Goal: Task Accomplishment & Management: Manage account settings

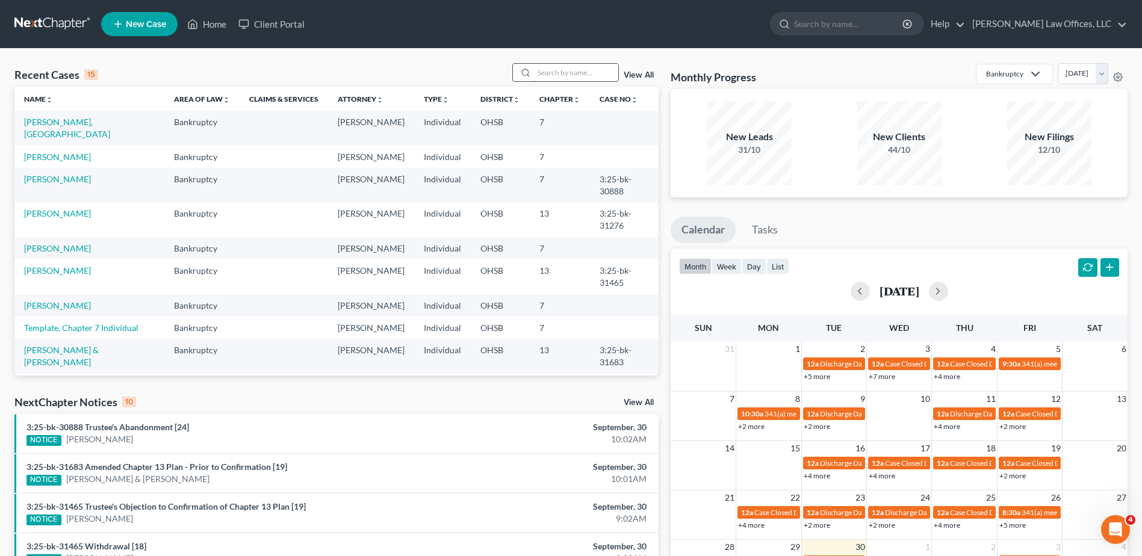
click at [559, 78] on input "search" at bounding box center [576, 72] width 84 height 17
type input "[PERSON_NAME]"
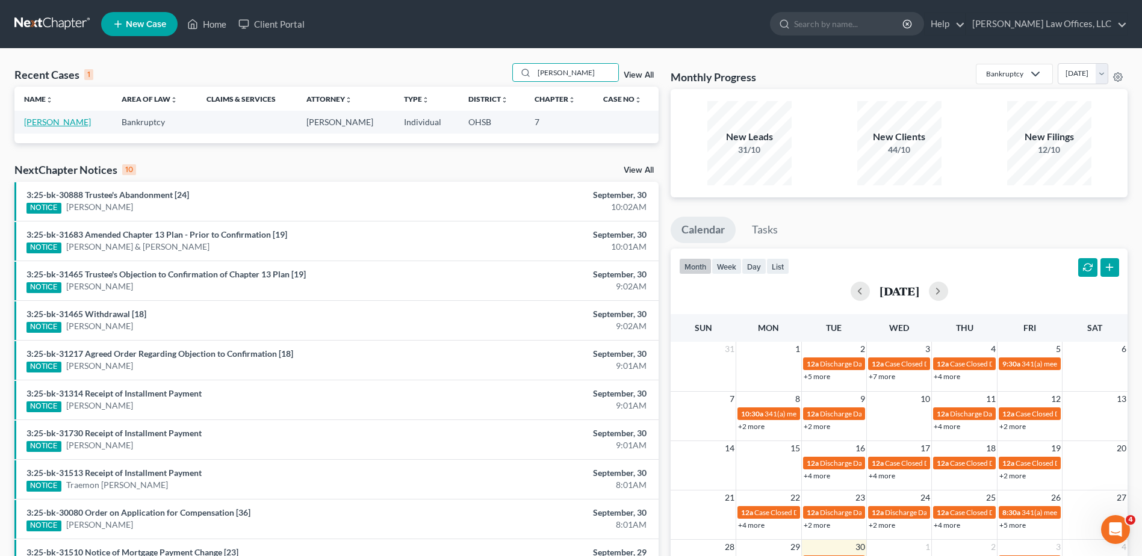
click at [43, 120] on link "[PERSON_NAME]" at bounding box center [57, 122] width 67 height 10
select select "4"
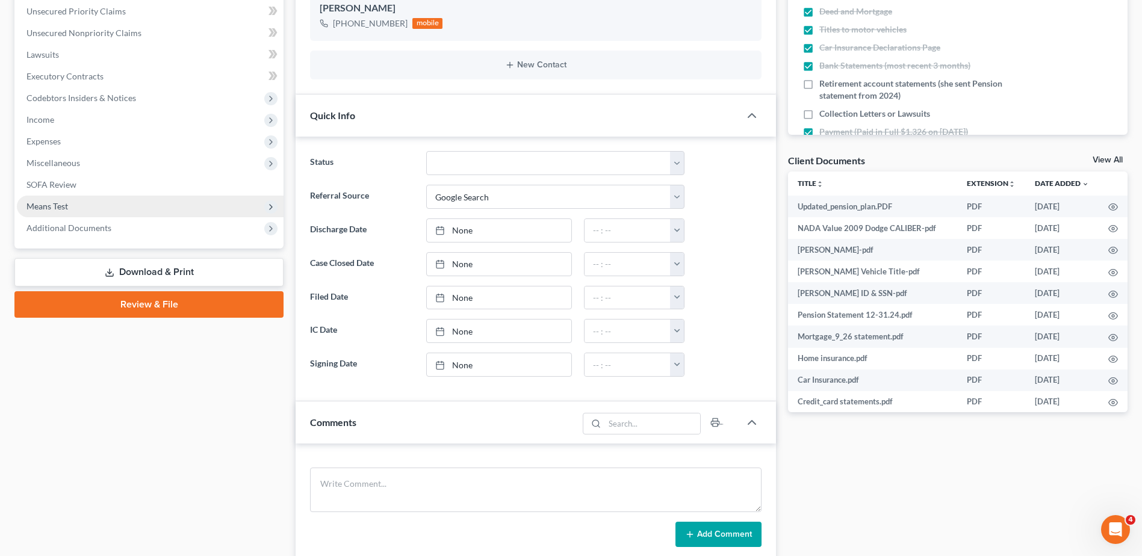
scroll to position [301, 0]
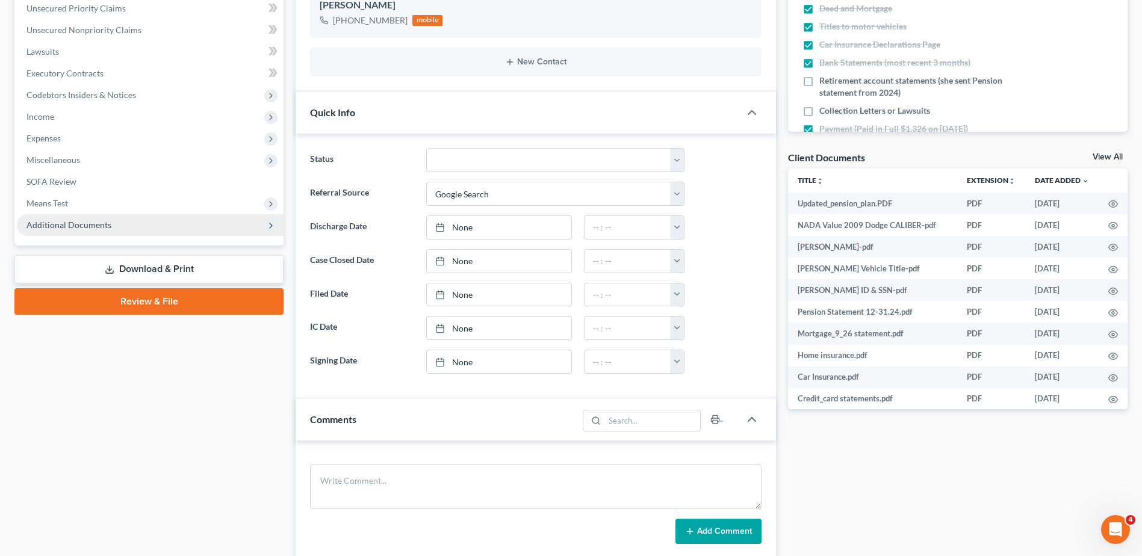
click at [73, 221] on span "Additional Documents" at bounding box center [68, 225] width 85 height 10
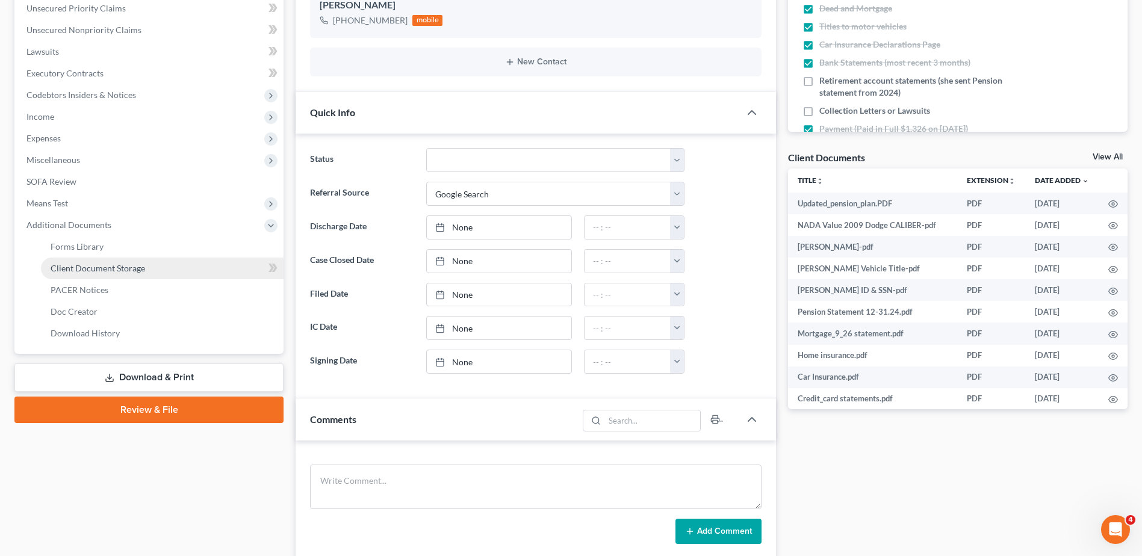
click at [95, 264] on span "Client Document Storage" at bounding box center [98, 268] width 94 height 10
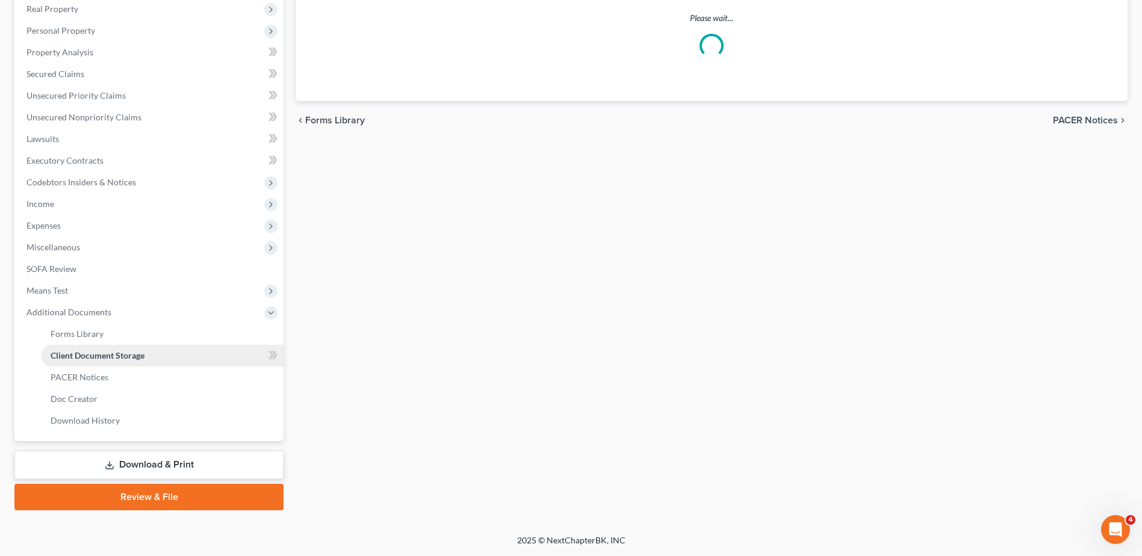
scroll to position [152, 0]
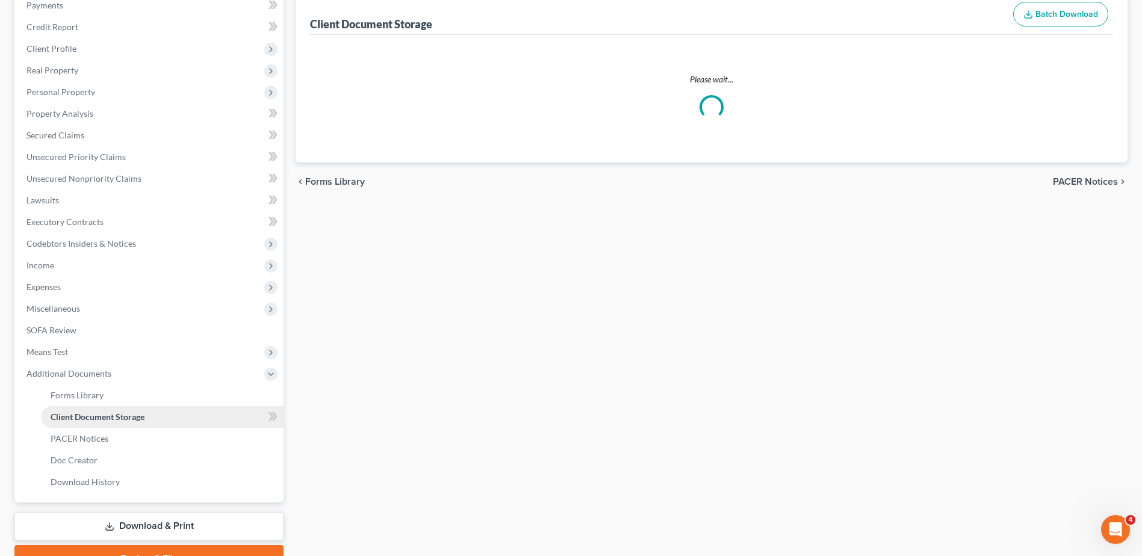
select select "7"
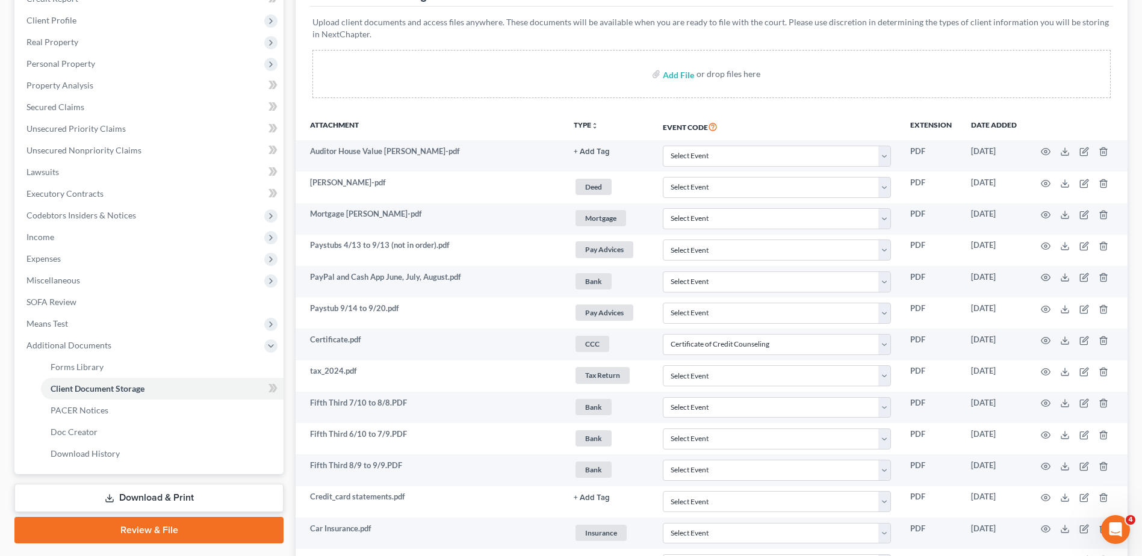
scroll to position [519, 0]
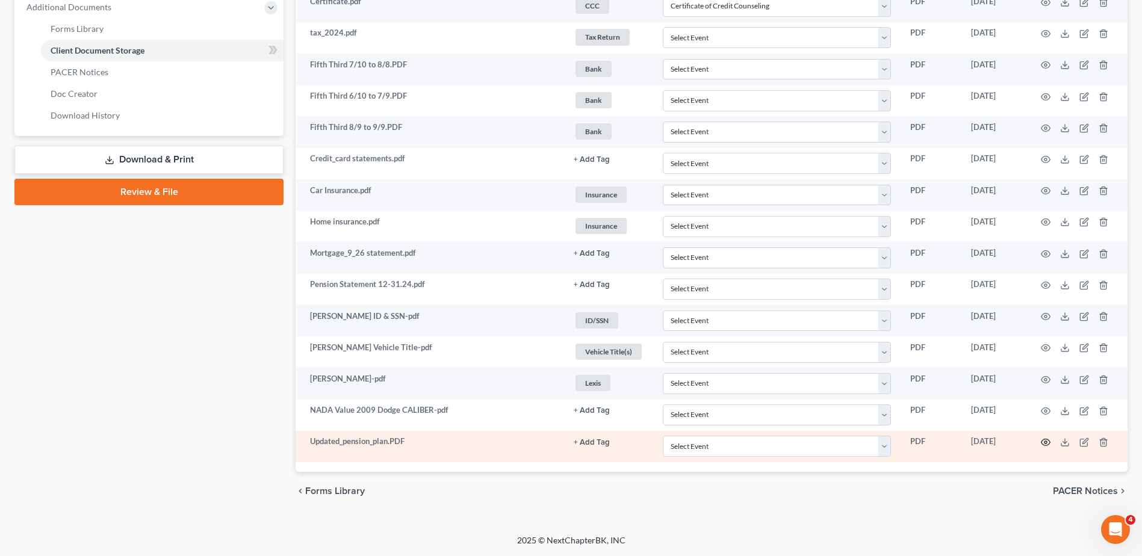
click at [1044, 441] on icon "button" at bounding box center [1046, 443] width 10 height 10
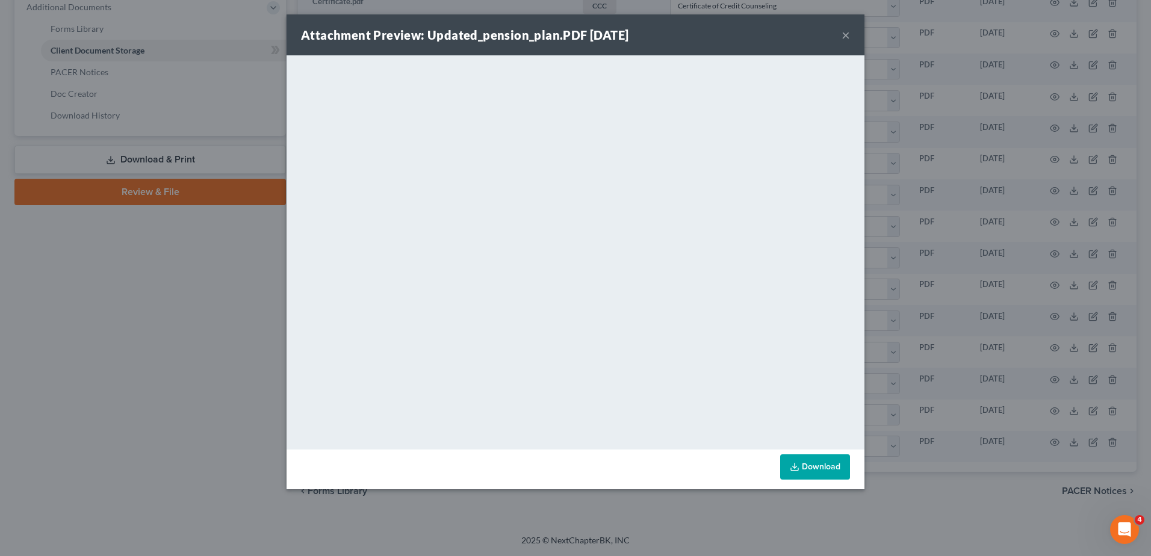
click at [843, 37] on button "×" at bounding box center [845, 35] width 8 height 14
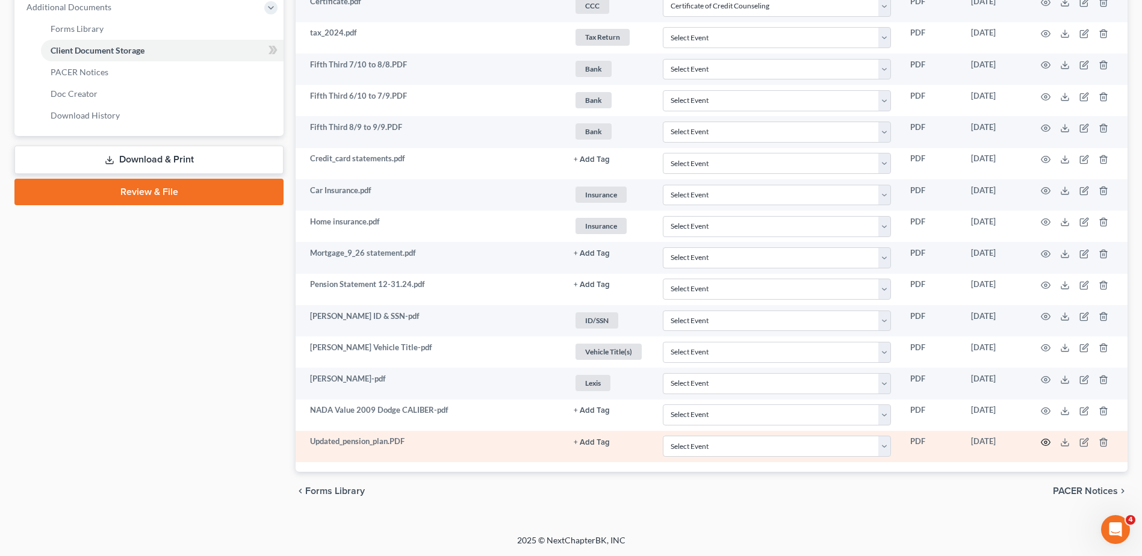
click at [1043, 442] on icon "button" at bounding box center [1046, 443] width 10 height 10
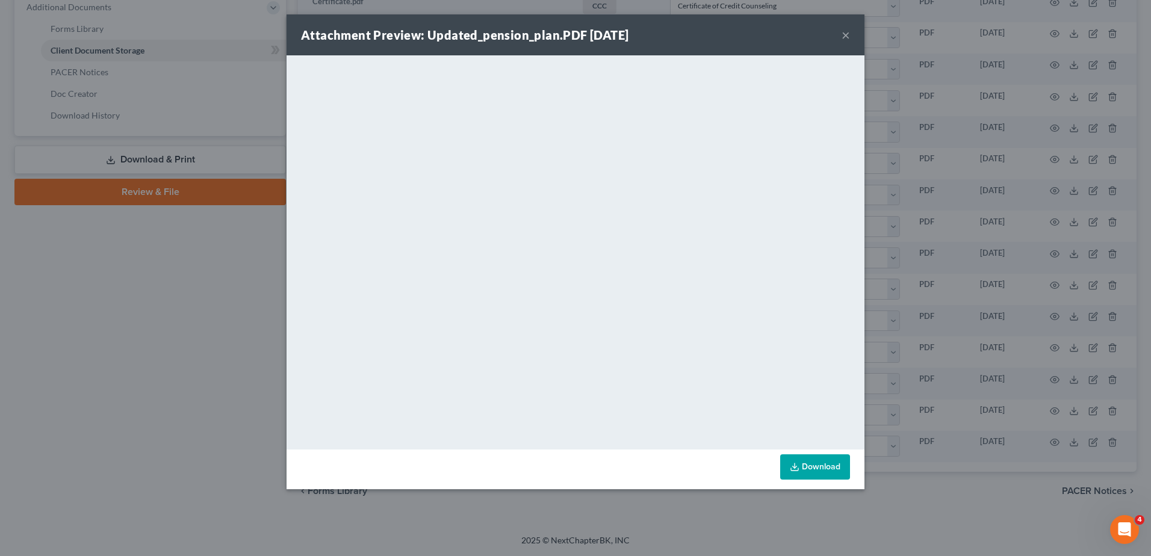
click at [845, 33] on button "×" at bounding box center [845, 35] width 8 height 14
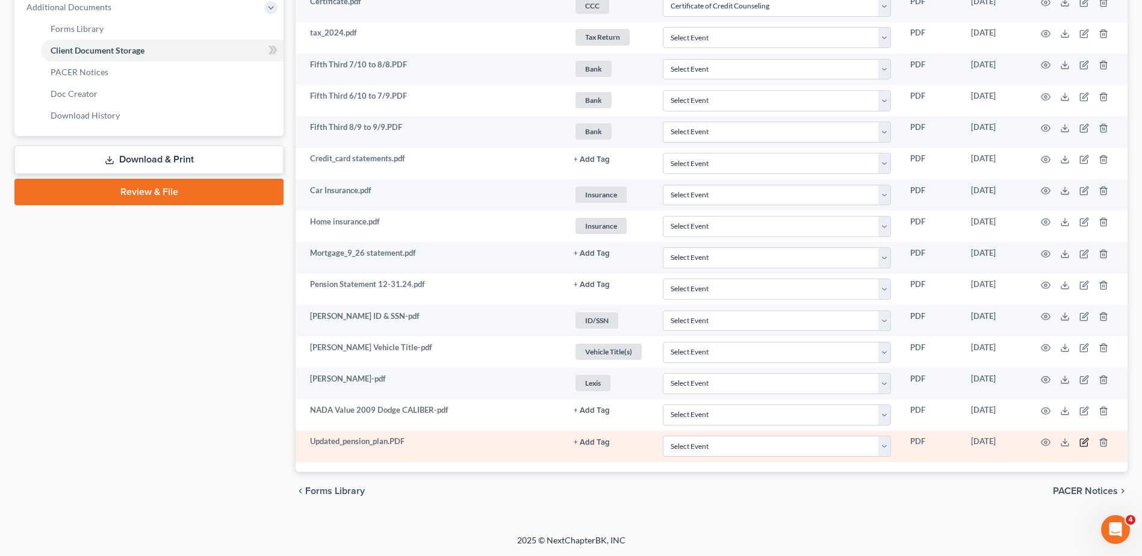
click at [1087, 444] on icon "button" at bounding box center [1083, 442] width 7 height 7
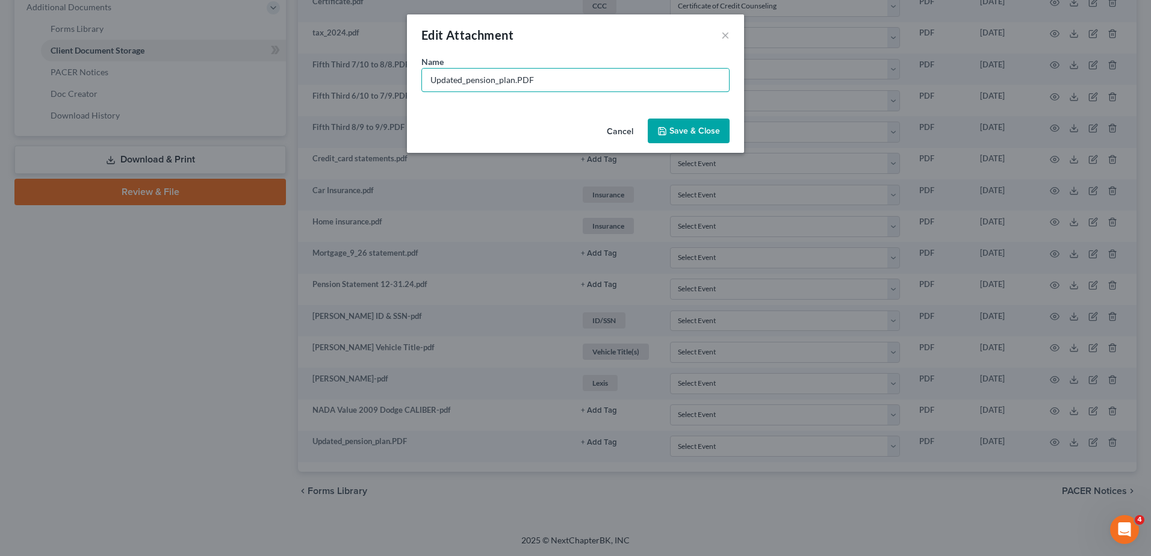
drag, startPoint x: 513, startPoint y: 80, endPoint x: 336, endPoint y: 80, distance: 177.5
click at [335, 84] on div "Edit Attachment × Name * Updated_pension_plan.PDF Cancel Save & Close" at bounding box center [575, 278] width 1151 height 556
type input "Pension Statement [DATE].PDF"
click at [686, 132] on span "Save & Close" at bounding box center [694, 131] width 51 height 10
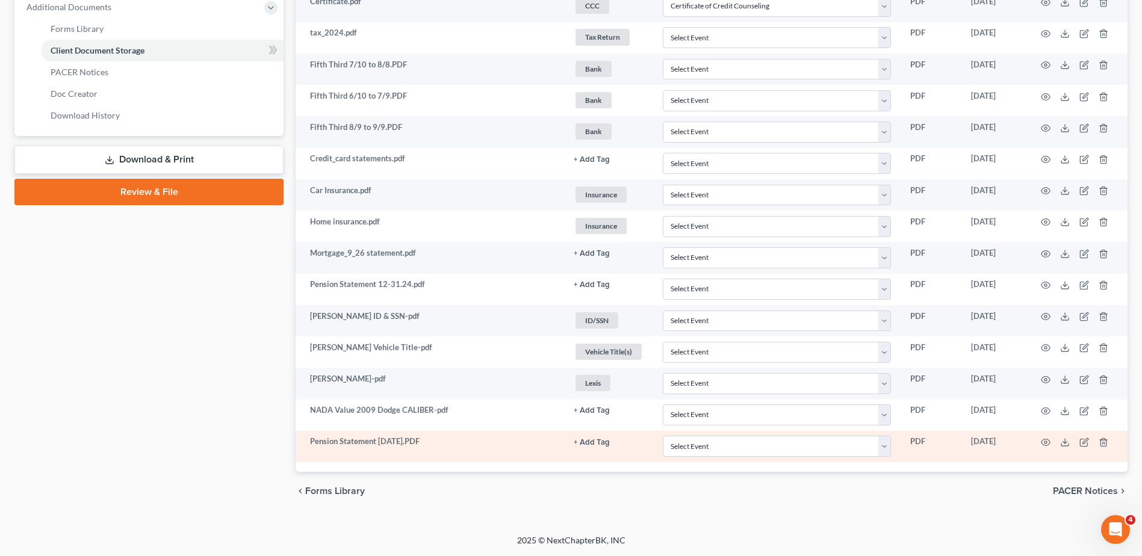
click at [587, 444] on button "+ Add Tag" at bounding box center [592, 443] width 36 height 8
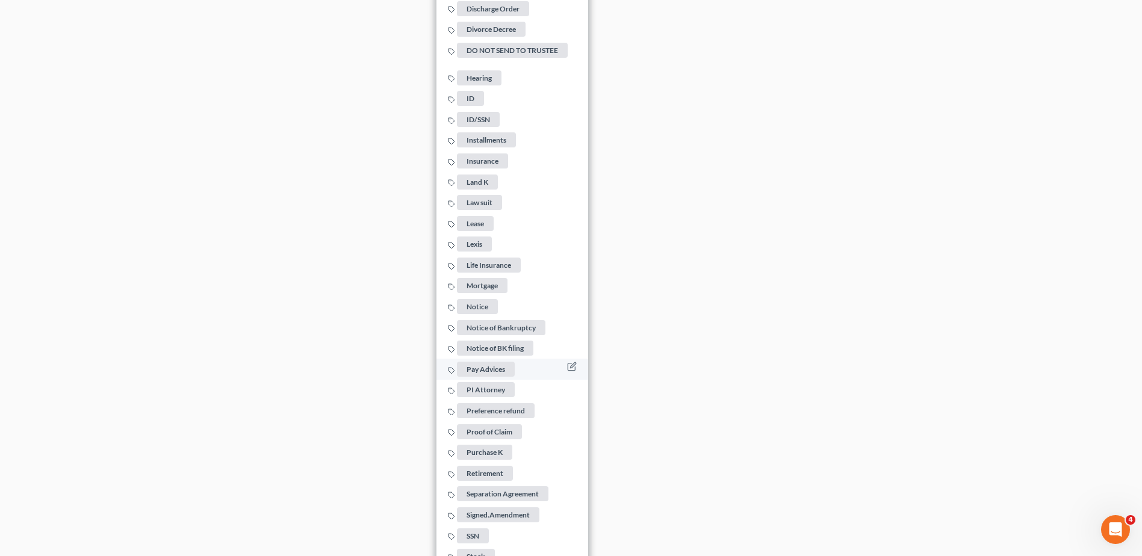
scroll to position [1301, 0]
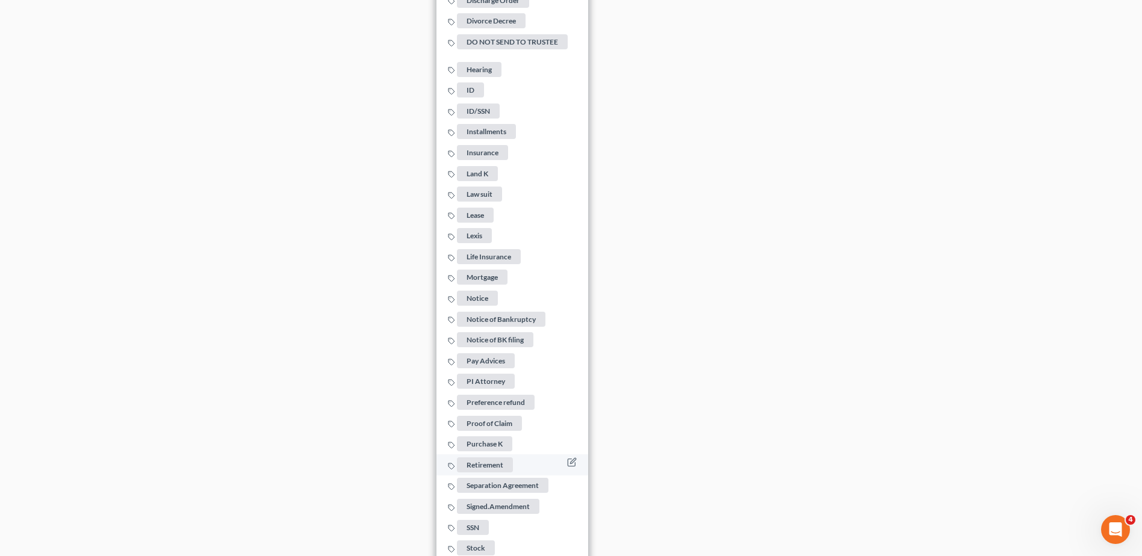
click at [502, 460] on span "Retirement" at bounding box center [485, 464] width 56 height 15
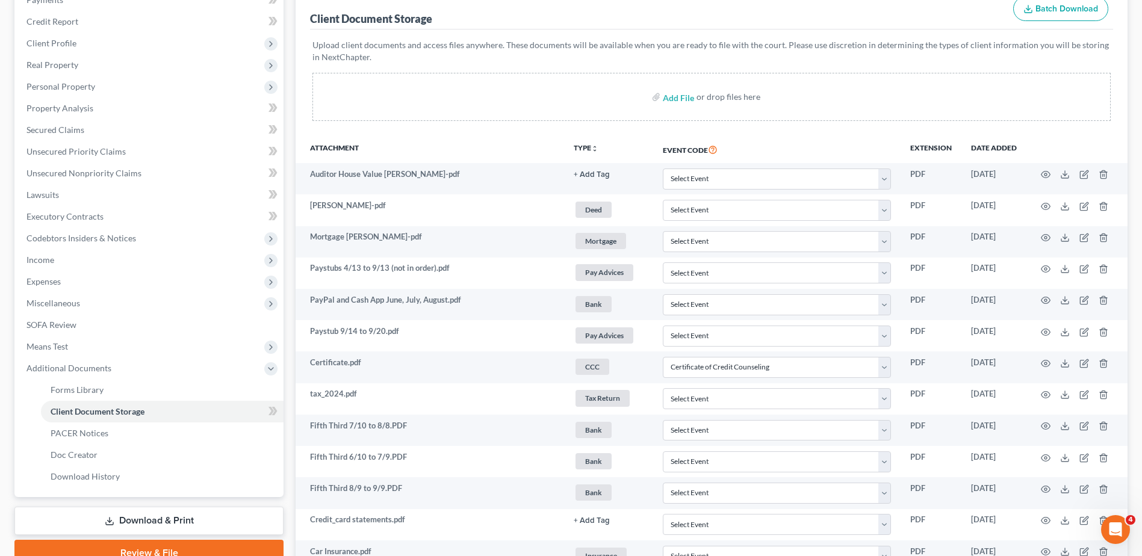
scroll to position [0, 0]
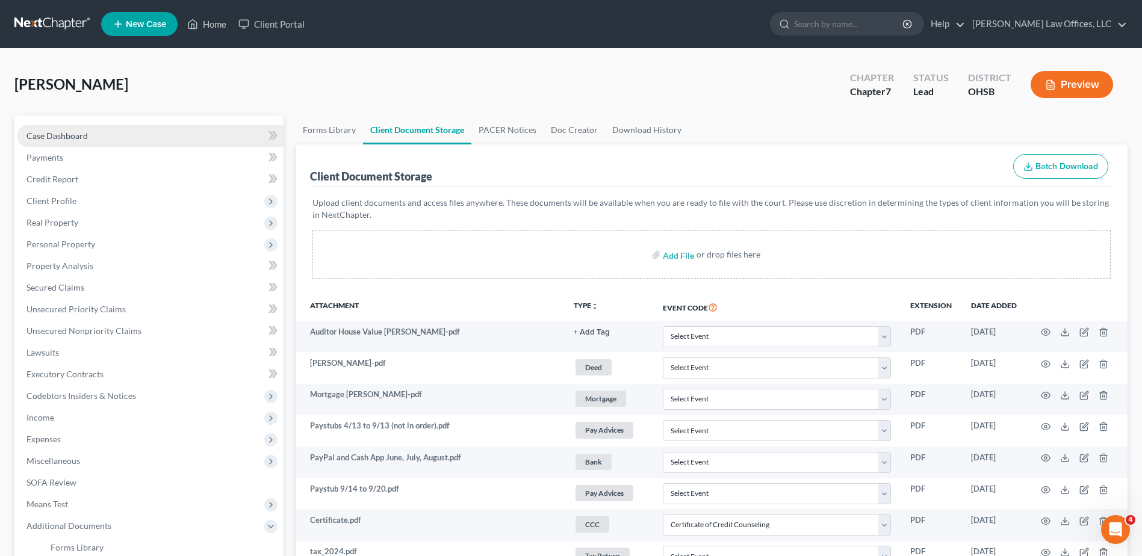
click at [90, 134] on link "Case Dashboard" at bounding box center [150, 136] width 267 height 22
select select "4"
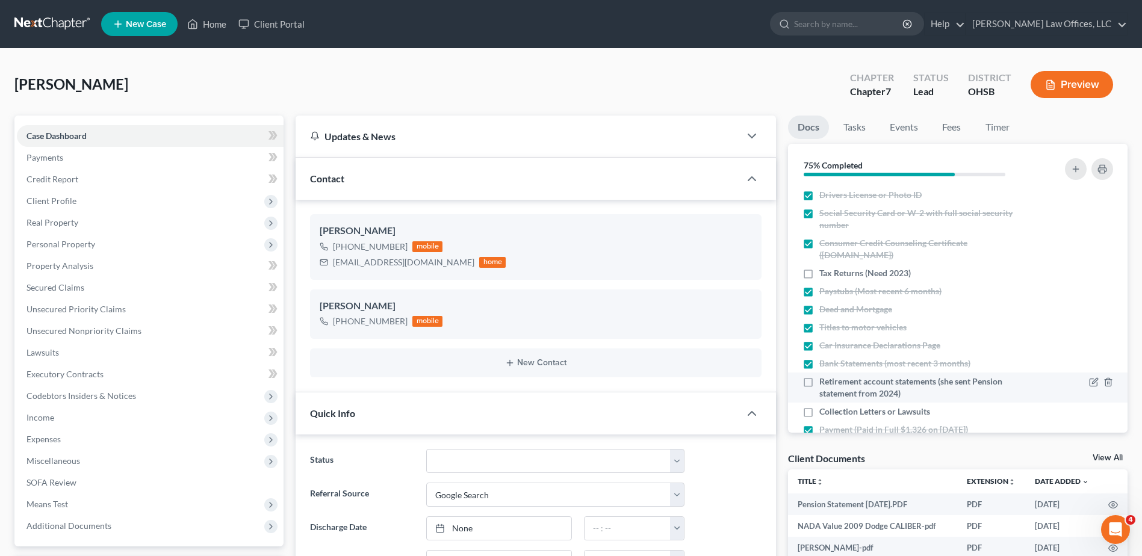
click at [819, 381] on label "Retirement account statements (she sent Pension statement from 2024)" at bounding box center [925, 388] width 213 height 24
click at [824, 381] on input "Retirement account statements (she sent Pension statement from 2024)" at bounding box center [828, 380] width 8 height 8
checkbox input "true"
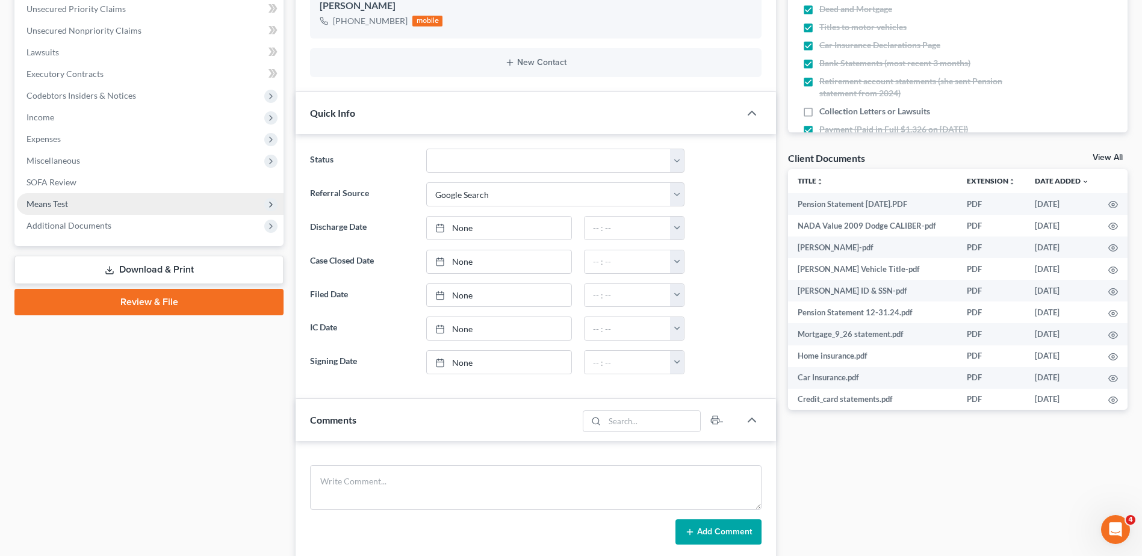
scroll to position [301, 0]
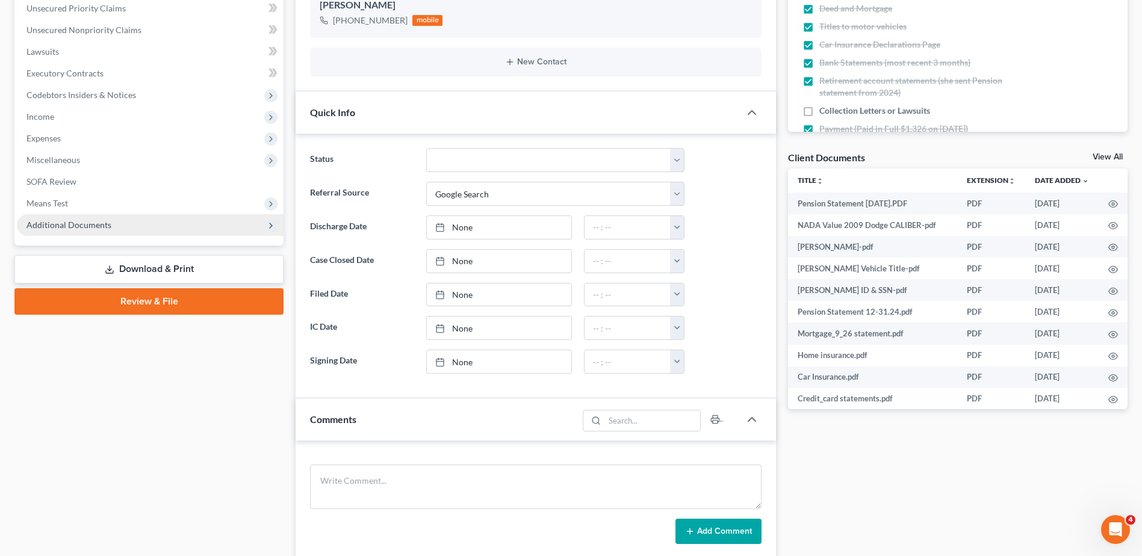
click at [99, 226] on span "Additional Documents" at bounding box center [68, 225] width 85 height 10
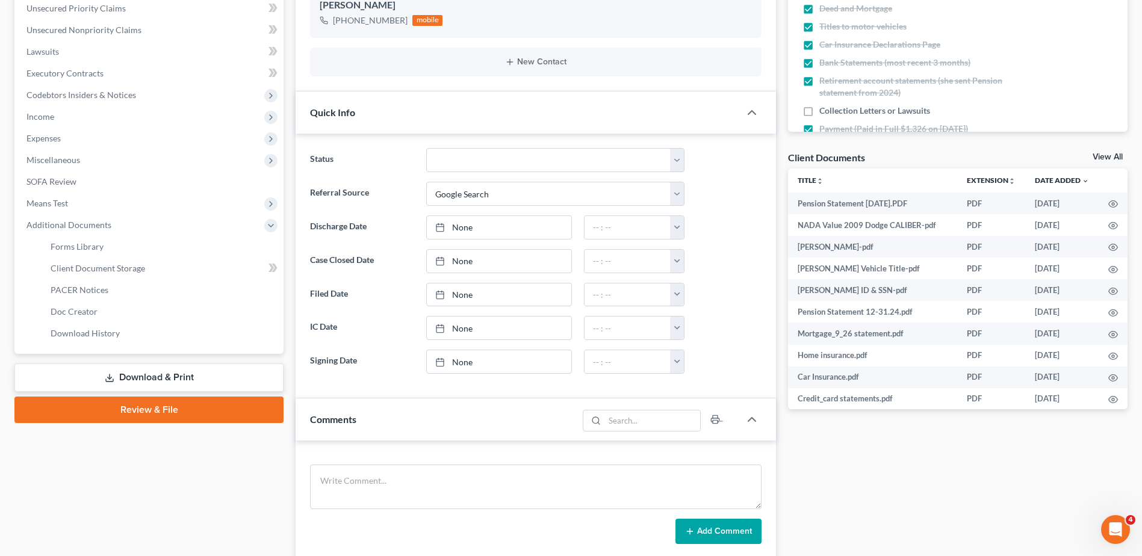
scroll to position [654, 0]
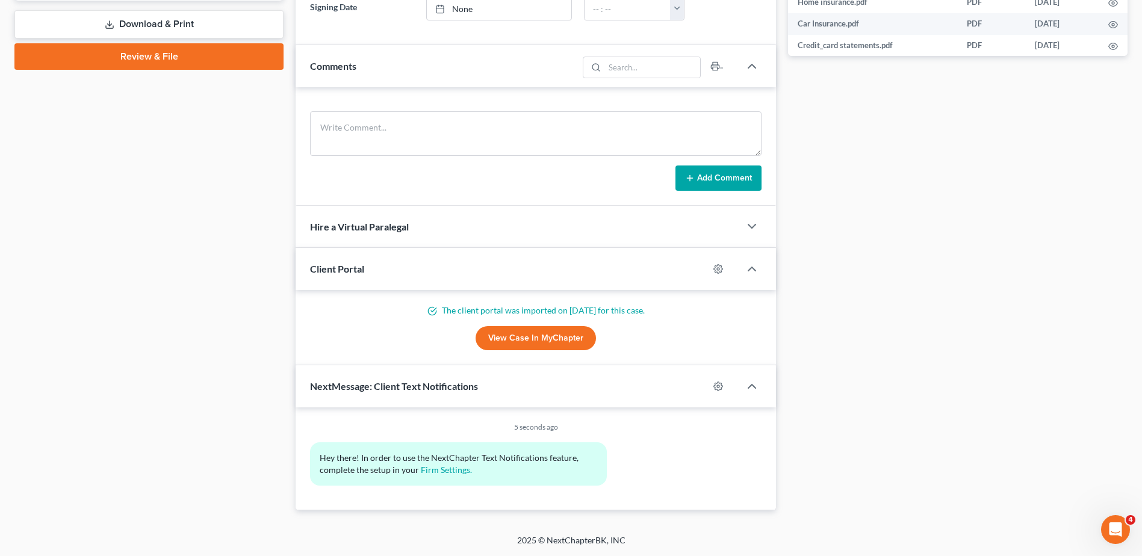
click at [532, 338] on link "View Case in MyChapter" at bounding box center [535, 338] width 120 height 24
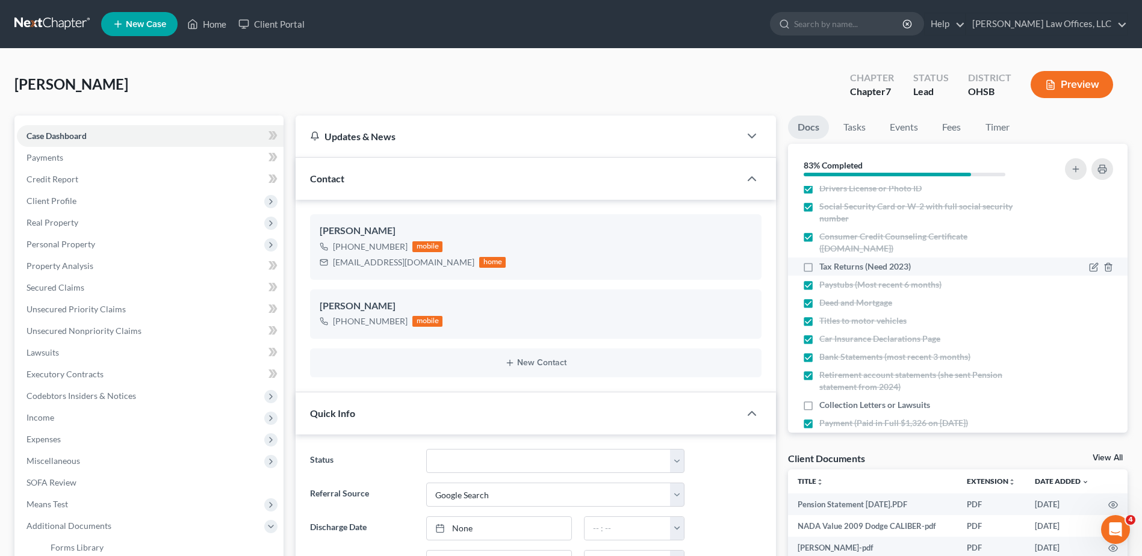
scroll to position [25, 0]
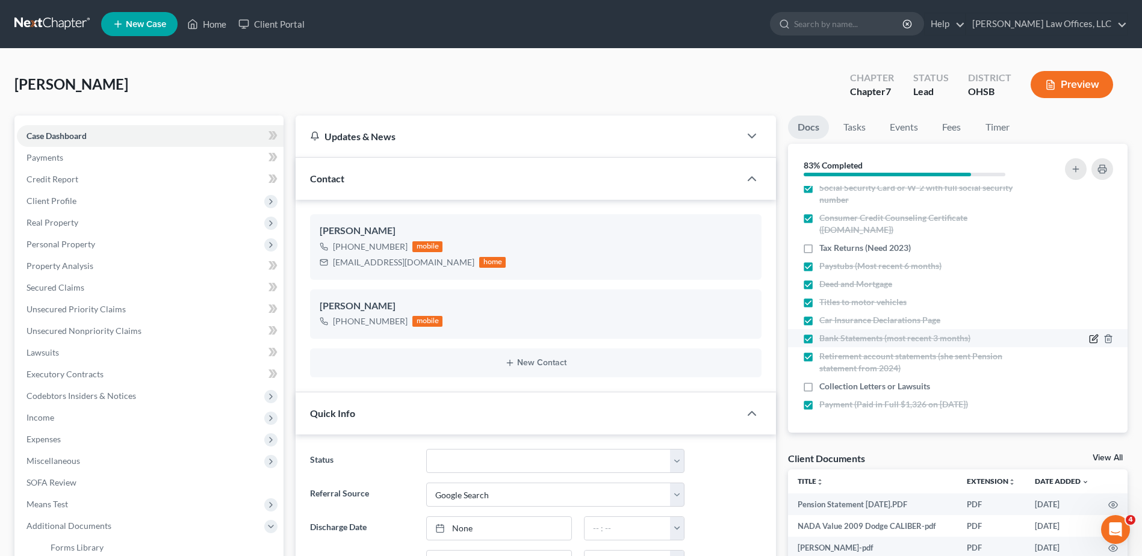
click at [1089, 339] on icon "button" at bounding box center [1094, 339] width 10 height 10
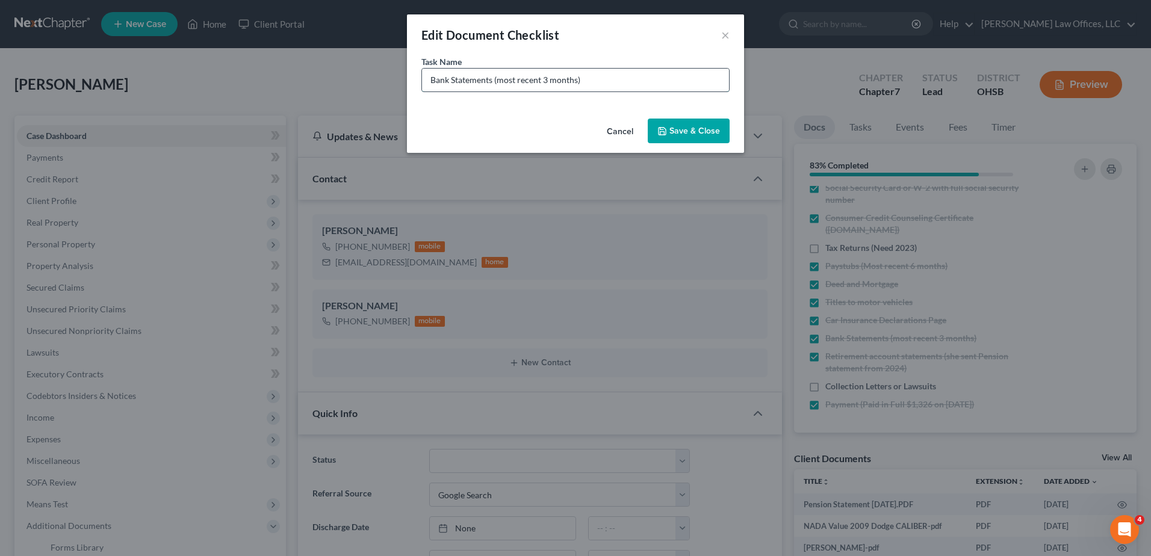
drag, startPoint x: 577, startPoint y: 81, endPoint x: 499, endPoint y: 88, distance: 78.0
click at [499, 88] on input "Bank Statements (most recent 3 months)" at bounding box center [575, 80] width 307 height 23
type input "Bank Statements (will need September once available)"
click at [672, 130] on button "Save & Close" at bounding box center [689, 131] width 82 height 25
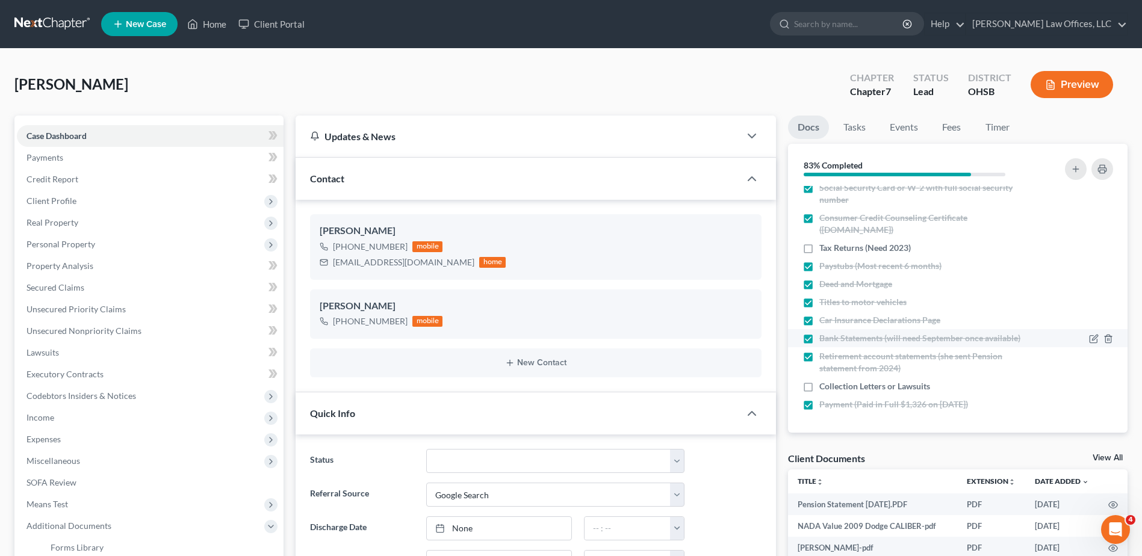
click at [819, 339] on label "Bank Statements (will need September once available)" at bounding box center [919, 338] width 201 height 12
click at [824, 339] on input "Bank Statements (will need September once available)" at bounding box center [828, 336] width 8 height 8
checkbox input "false"
click at [283, 24] on link "Client Portal" at bounding box center [271, 24] width 78 height 22
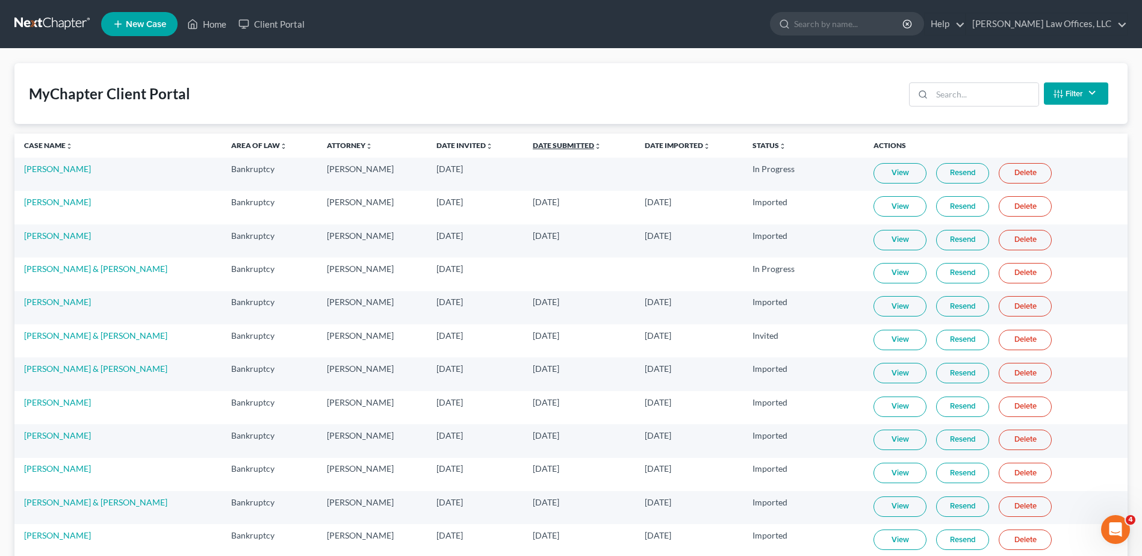
click at [557, 146] on link "Date Submitted unfold_more expand_more expand_less" at bounding box center [567, 145] width 69 height 9
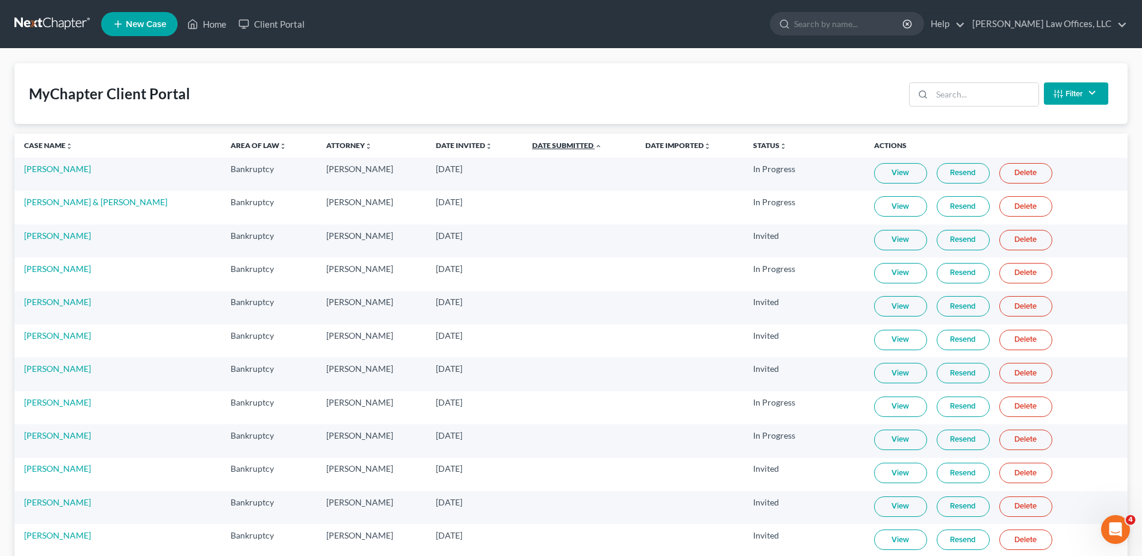
click at [557, 146] on link "Date Submitted unfold_more expand_more expand_less" at bounding box center [567, 145] width 70 height 9
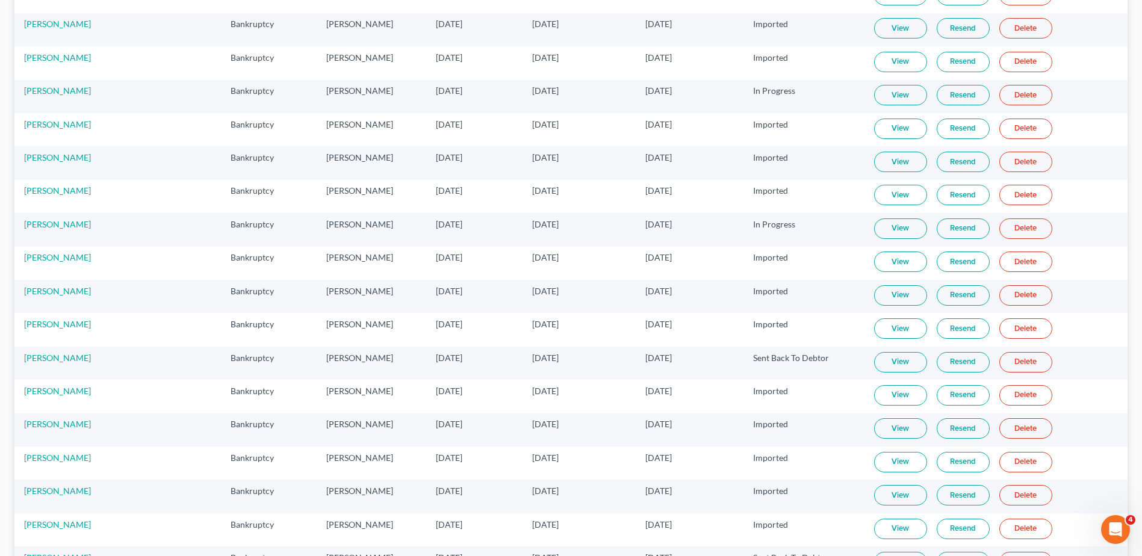
scroll to position [903, 0]
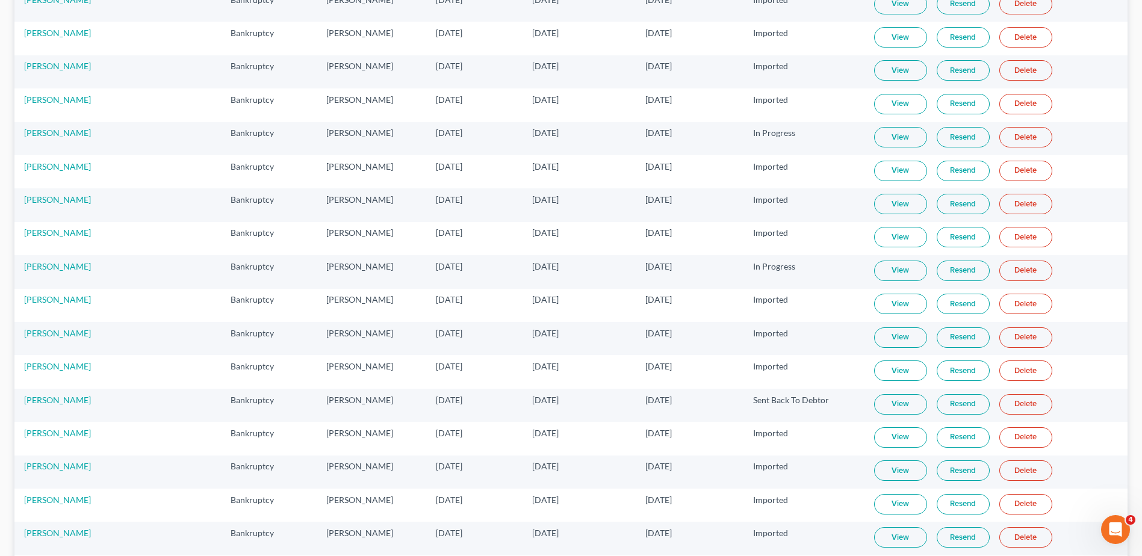
click at [906, 271] on link "View" at bounding box center [900, 271] width 53 height 20
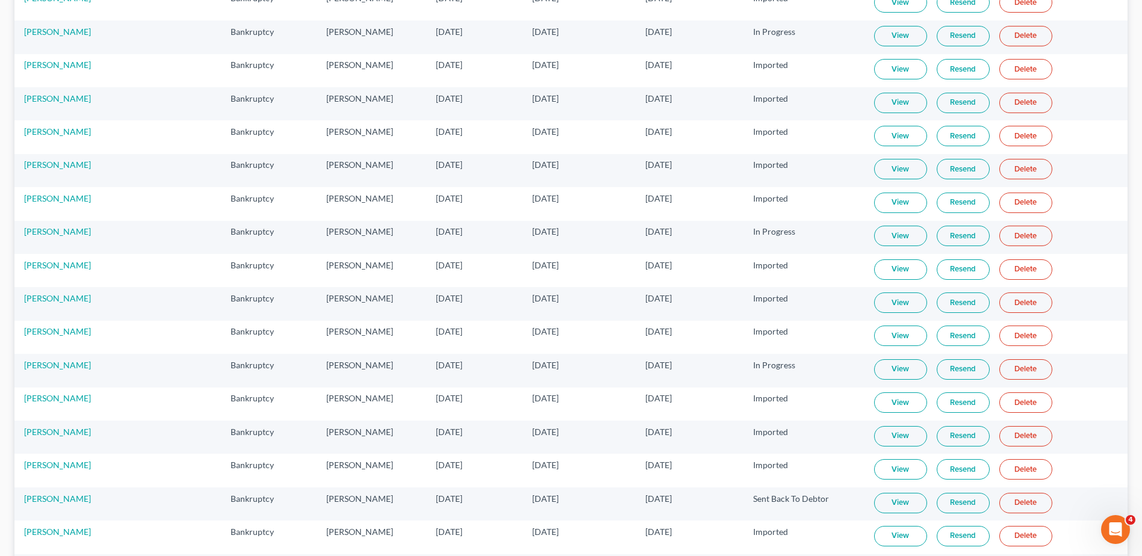
scroll to position [782, 0]
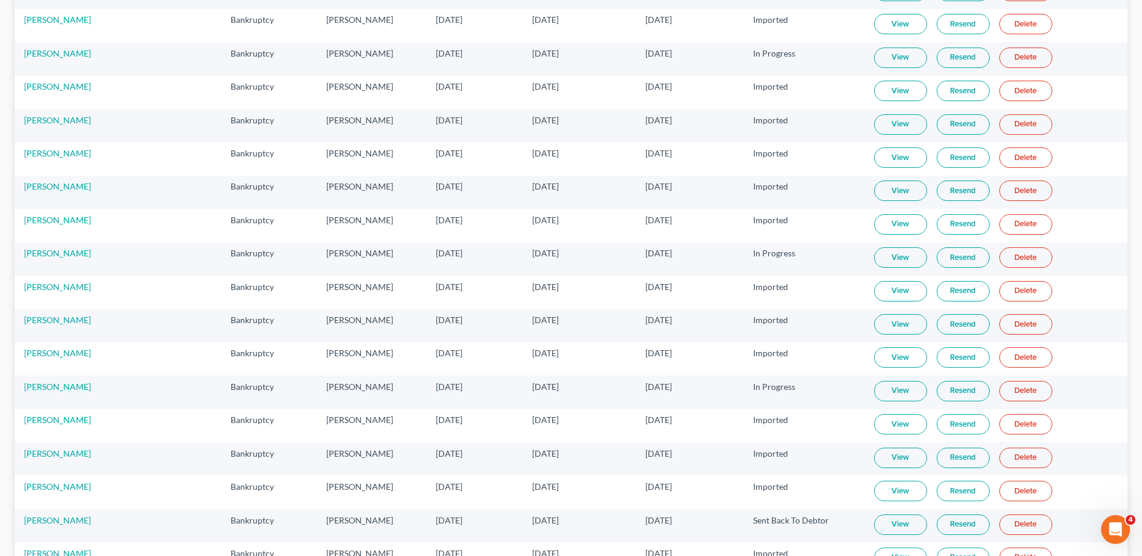
click at [906, 254] on link "View" at bounding box center [900, 257] width 53 height 20
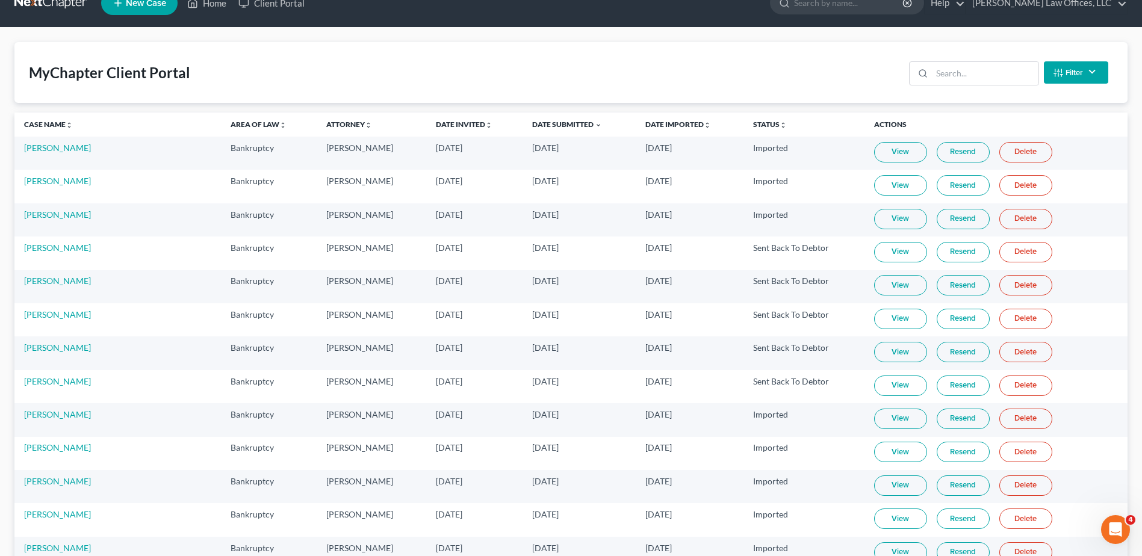
scroll to position [0, 0]
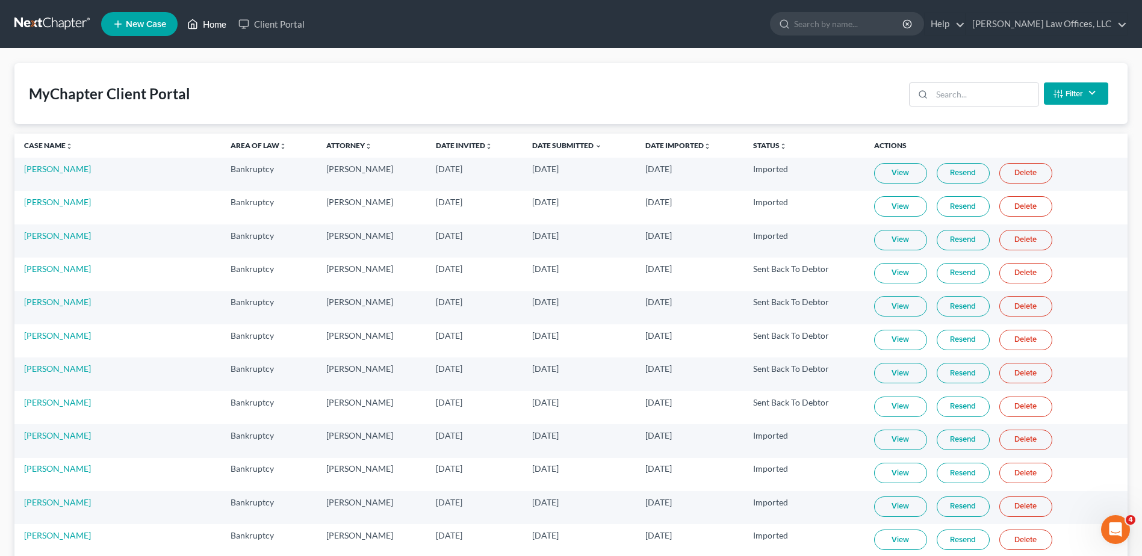
click at [217, 24] on link "Home" at bounding box center [206, 24] width 51 height 22
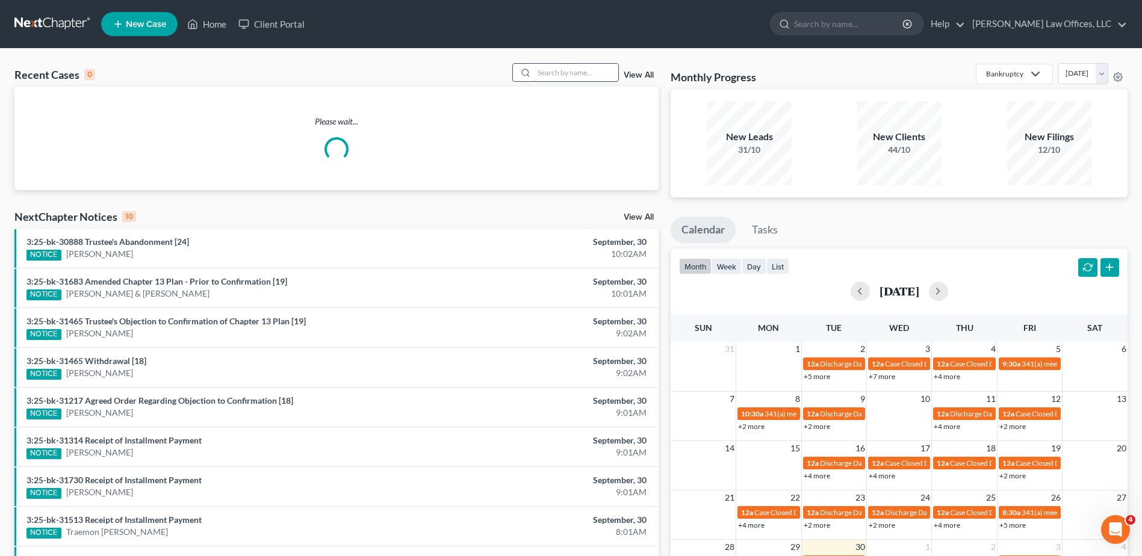
click at [595, 70] on input "search" at bounding box center [576, 72] width 84 height 17
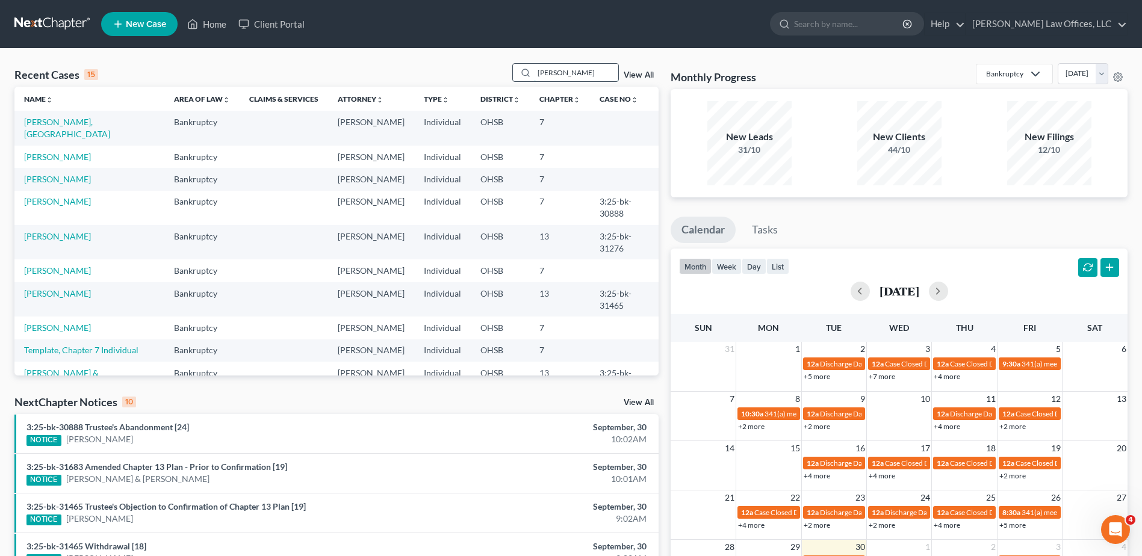
type input "[PERSON_NAME]"
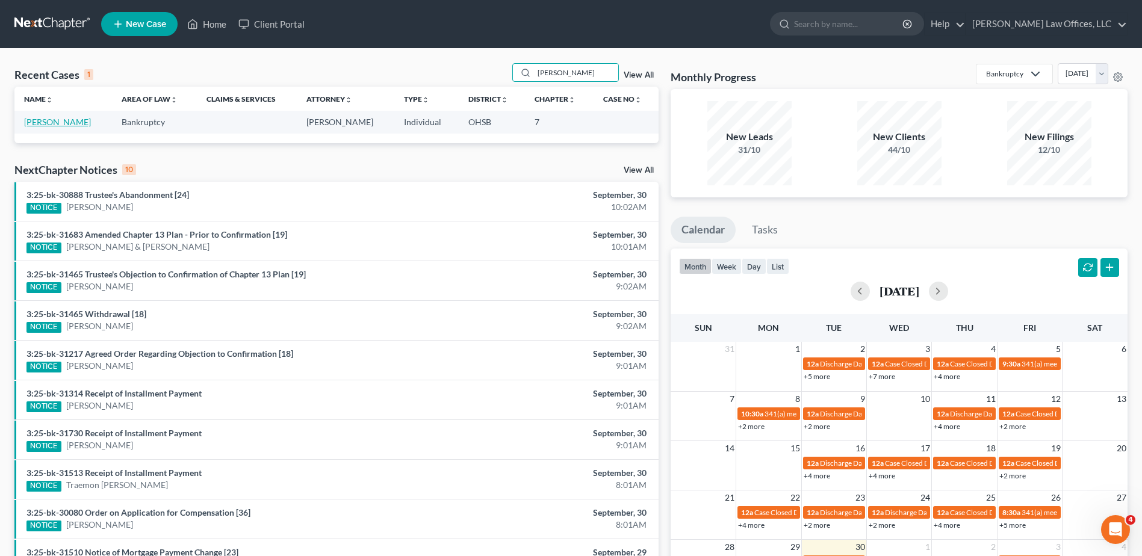
click at [57, 125] on link "[PERSON_NAME]" at bounding box center [57, 122] width 67 height 10
select select "3"
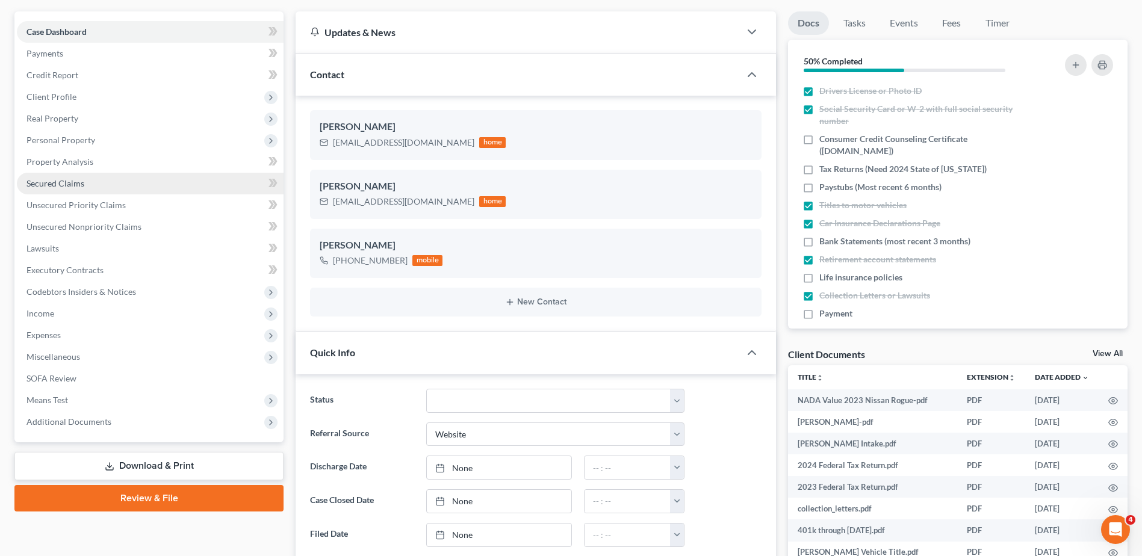
scroll to position [120, 0]
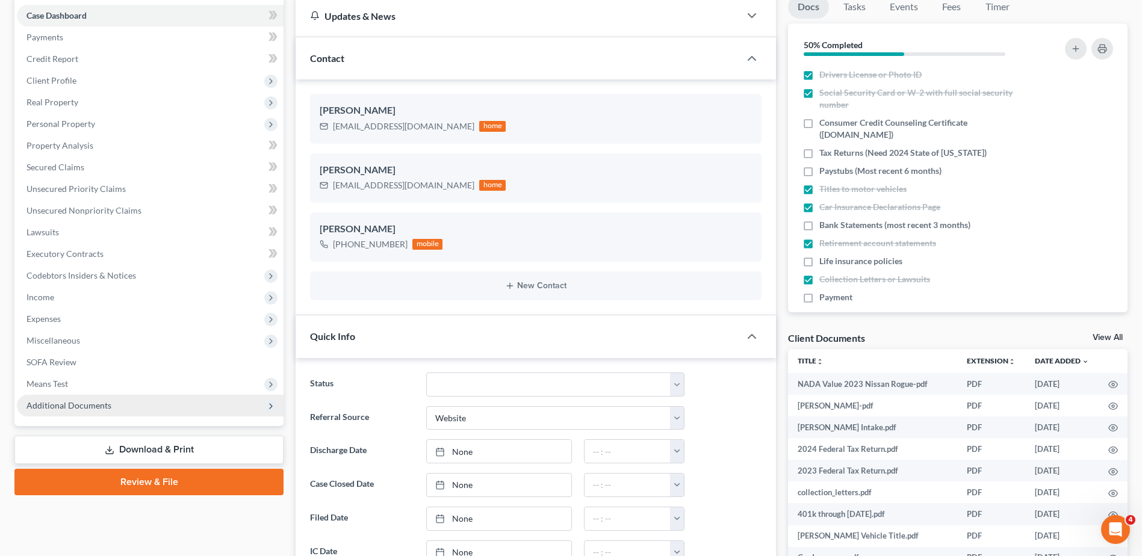
click at [81, 406] on span "Additional Documents" at bounding box center [68, 405] width 85 height 10
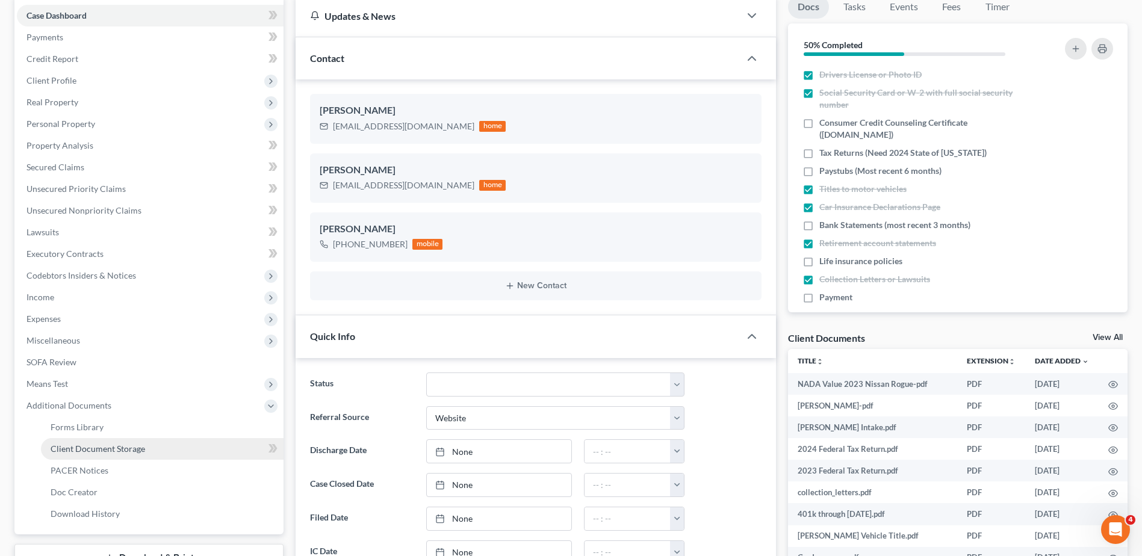
click at [80, 446] on span "Client Document Storage" at bounding box center [98, 449] width 94 height 10
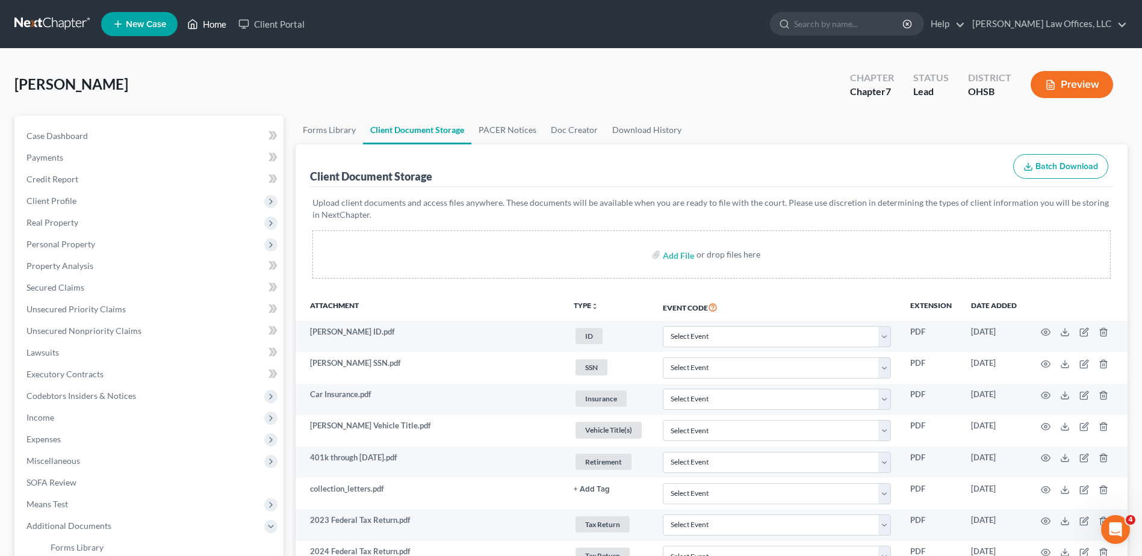
click at [213, 22] on link "Home" at bounding box center [206, 24] width 51 height 22
